Goal: Obtain resource: Obtain resource

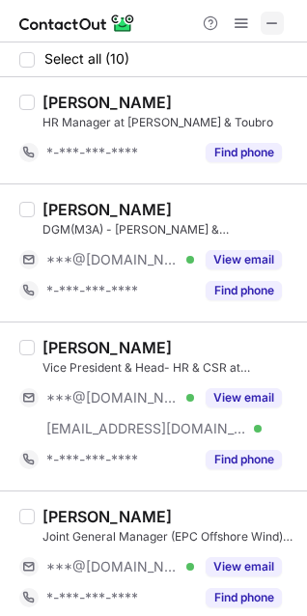
click at [280, 22] on button at bounding box center [272, 23] width 23 height 23
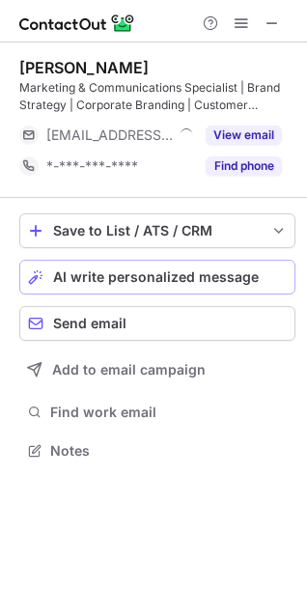
scroll to position [437, 307]
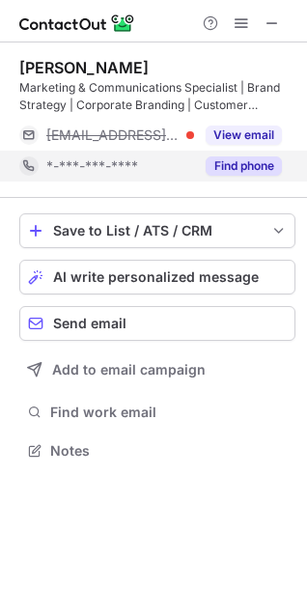
click at [235, 167] on button "Find phone" at bounding box center [244, 165] width 76 height 19
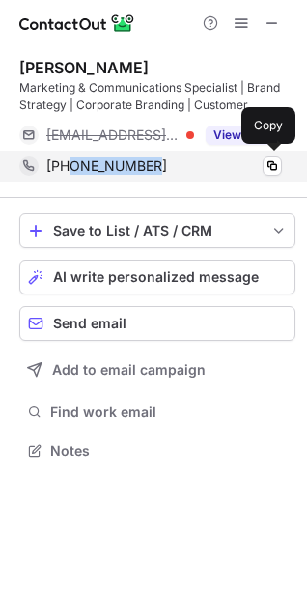
drag, startPoint x: 152, startPoint y: 160, endPoint x: 70, endPoint y: 165, distance: 82.2
click at [70, 165] on div "+919819971527" at bounding box center [163, 165] width 235 height 17
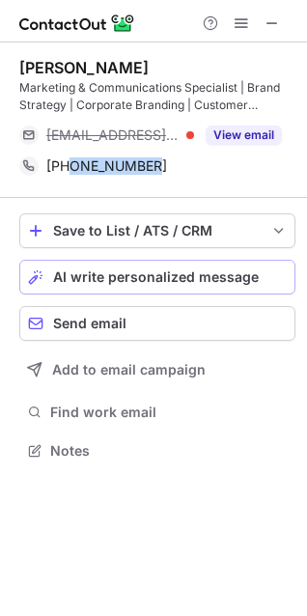
copy span "9819971527"
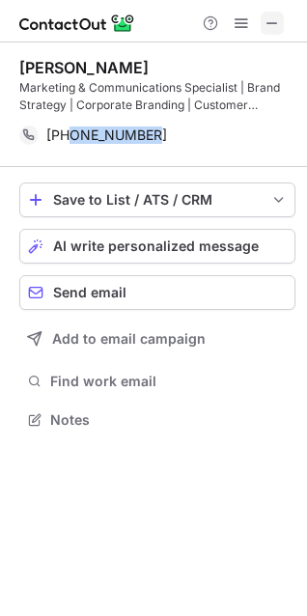
click at [277, 19] on span at bounding box center [271, 22] width 15 height 15
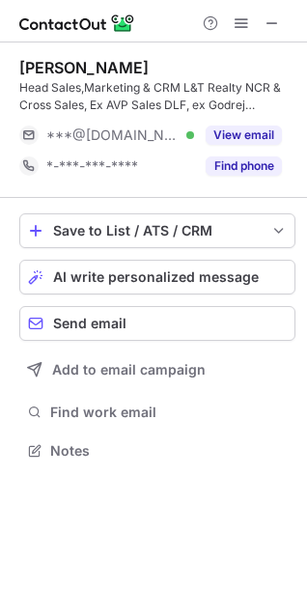
scroll to position [437, 307]
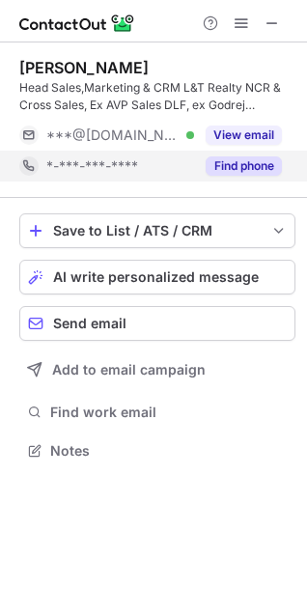
click at [256, 164] on button "Find phone" at bounding box center [244, 165] width 76 height 19
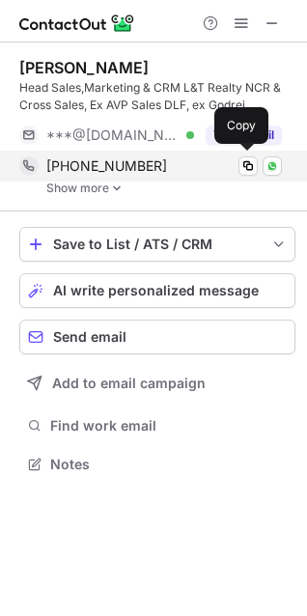
scroll to position [451, 307]
drag, startPoint x: 205, startPoint y: 161, endPoint x: 71, endPoint y: 167, distance: 133.3
click at [71, 167] on div "+919999329320" at bounding box center [163, 165] width 235 height 17
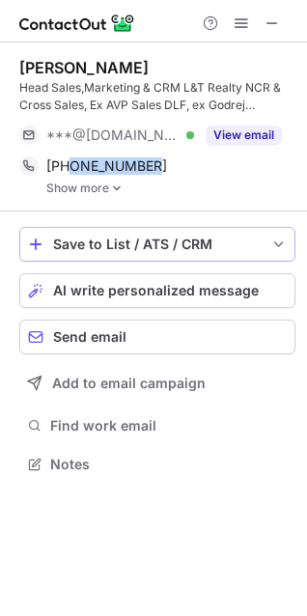
copy span "9999329320"
click at [282, 22] on button at bounding box center [272, 23] width 23 height 23
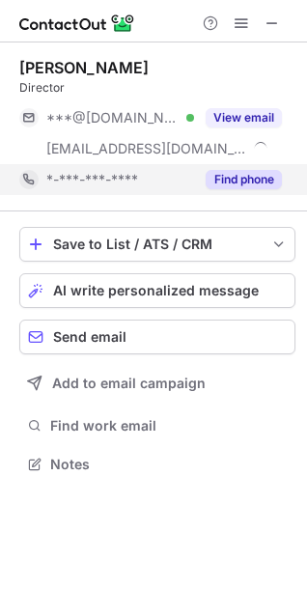
scroll to position [451, 307]
click at [231, 176] on button "Find phone" at bounding box center [244, 179] width 76 height 19
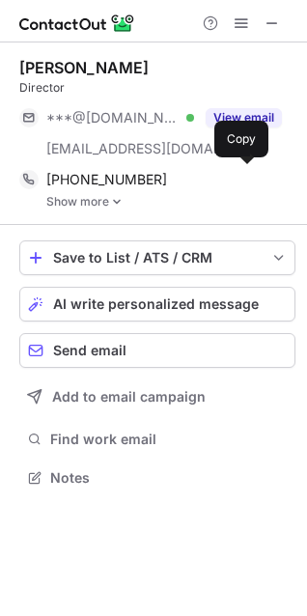
scroll to position [464, 307]
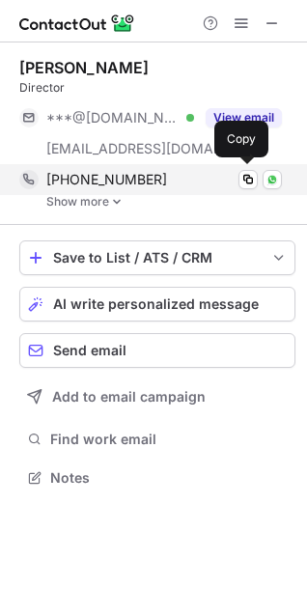
click at [112, 194] on div "+918793229322 Copy WhatsApp" at bounding box center [150, 179] width 262 height 31
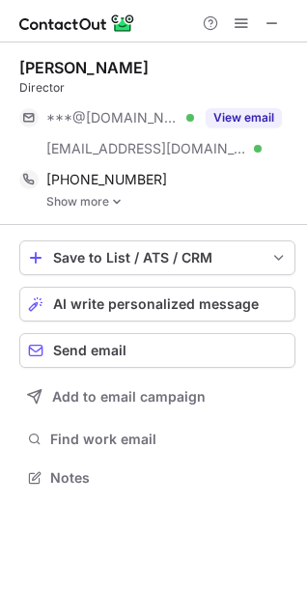
click at [109, 200] on link "Show more" at bounding box center [170, 202] width 249 height 14
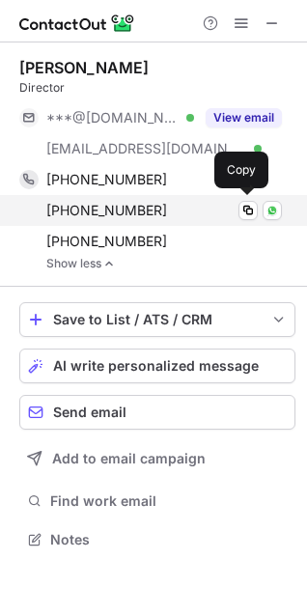
scroll to position [526, 307]
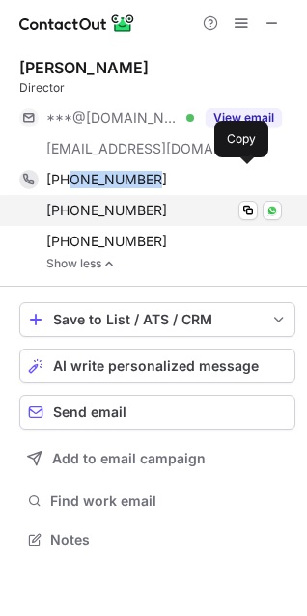
drag, startPoint x: 167, startPoint y: 176, endPoint x: 115, endPoint y: 222, distance: 69.7
click at [67, 179] on div "+918793229322" at bounding box center [163, 179] width 235 height 17
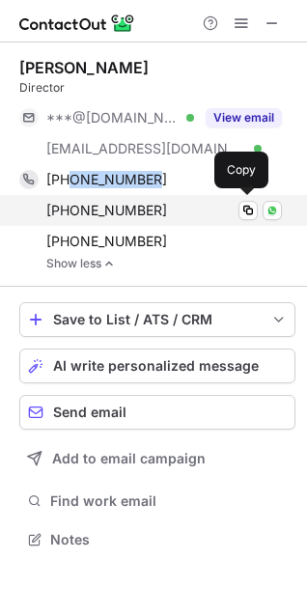
copy span "8793229322"
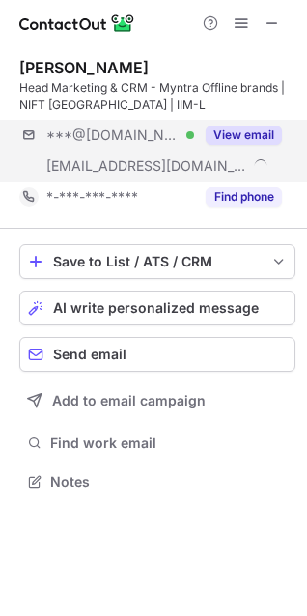
scroll to position [468, 307]
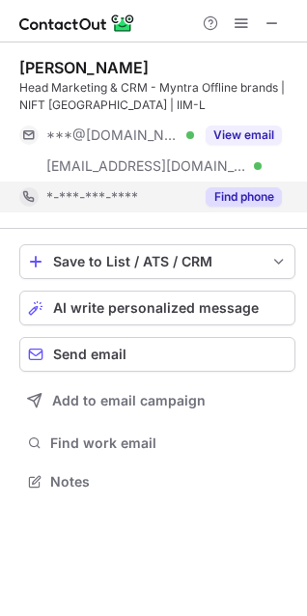
click at [222, 199] on button "Find phone" at bounding box center [244, 196] width 76 height 19
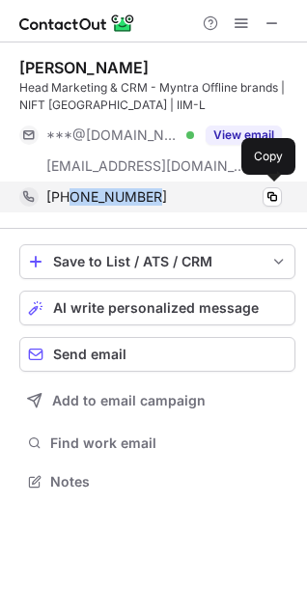
drag, startPoint x: 177, startPoint y: 197, endPoint x: 72, endPoint y: 192, distance: 104.3
click at [72, 192] on div "+919953338349" at bounding box center [163, 196] width 235 height 17
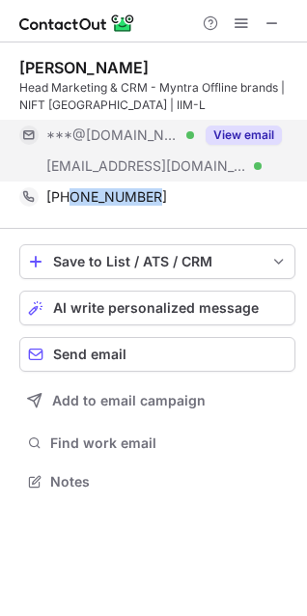
copy span "9953338349"
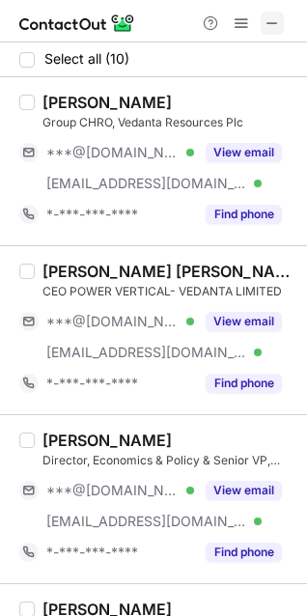
click at [276, 21] on span at bounding box center [271, 22] width 15 height 15
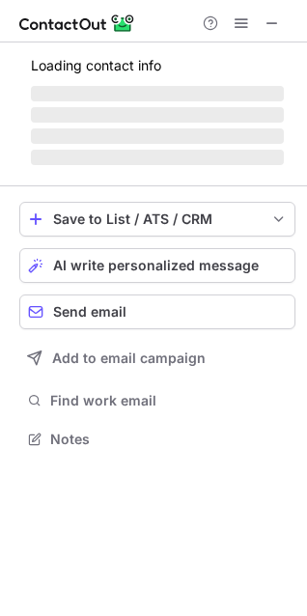
scroll to position [437, 307]
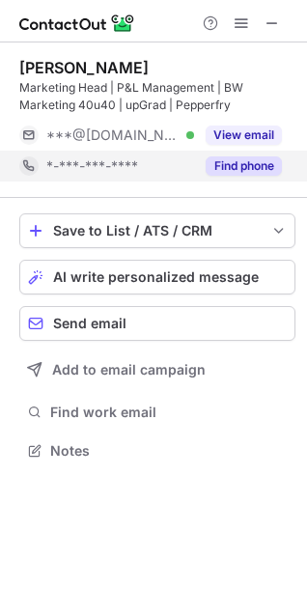
click at [227, 168] on button "Find phone" at bounding box center [244, 165] width 76 height 19
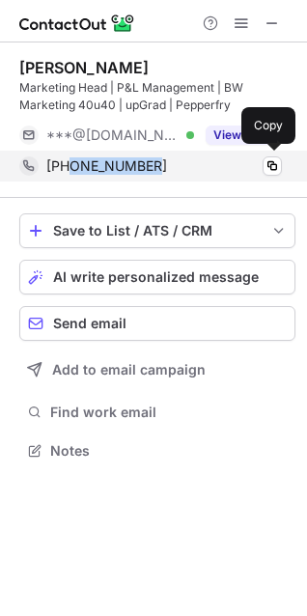
drag, startPoint x: 171, startPoint y: 170, endPoint x: 69, endPoint y: 169, distance: 101.3
click at [69, 169] on div "[PHONE_NUMBER]" at bounding box center [163, 165] width 235 height 17
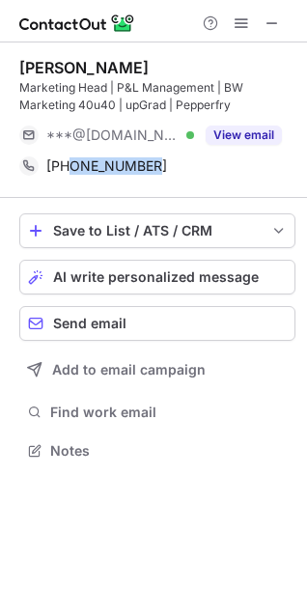
copy span "7838718887"
